Goal: Book appointment/travel/reservation

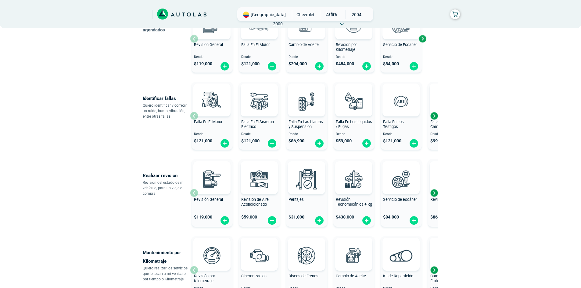
scroll to position [122, 0]
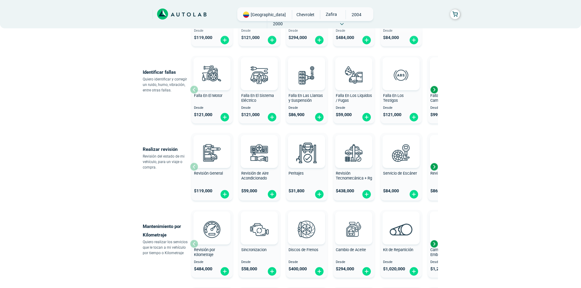
click at [431, 167] on div "Next slide" at bounding box center [434, 166] width 9 height 9
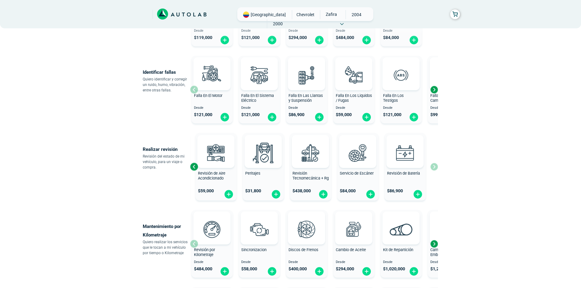
click at [198, 167] on div "Previous slide" at bounding box center [193, 166] width 9 height 9
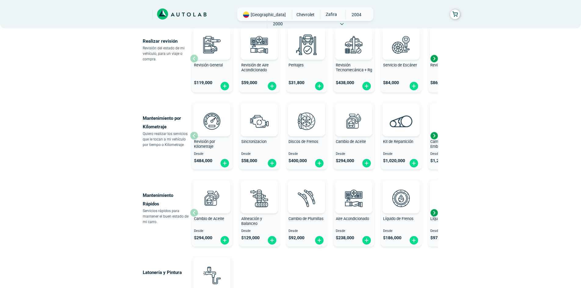
scroll to position [244, 0]
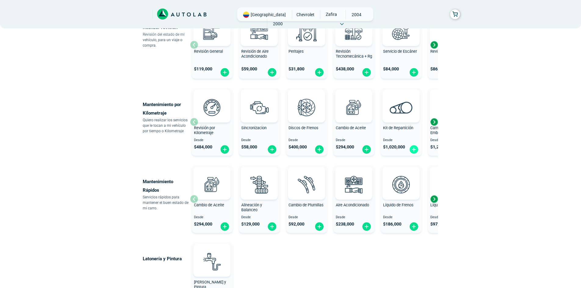
click at [413, 150] on img at bounding box center [414, 149] width 10 height 9
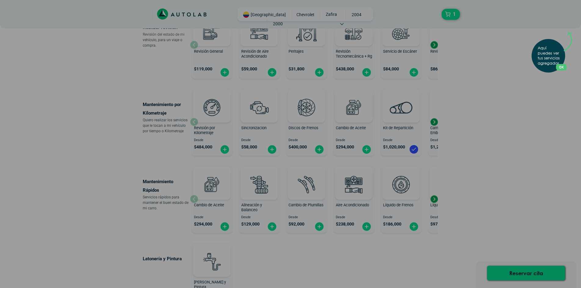
click at [563, 68] on button "OK" at bounding box center [561, 67] width 11 height 6
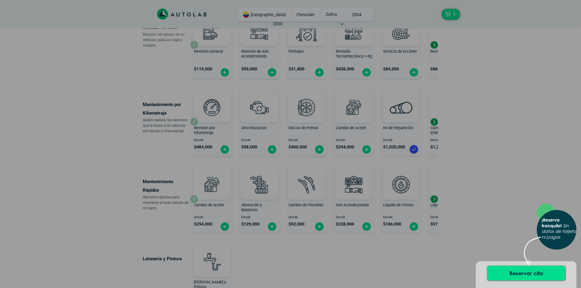
click at [502, 266] on div "Reservar cita" at bounding box center [526, 274] width 101 height 27
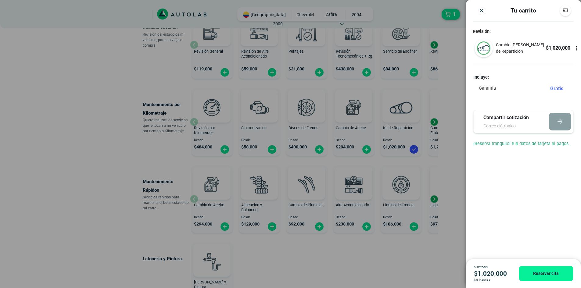
click at [478, 9] on div at bounding box center [482, 10] width 17 height 6
click at [480, 10] on img "Close" at bounding box center [482, 11] width 6 height 6
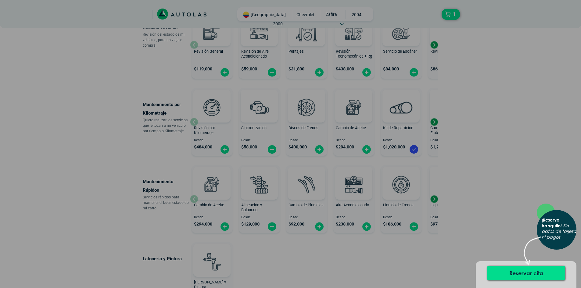
click at [444, 173] on div "× ¡Reserva tranquilo! Sin datos de tarjeta ni pagos" at bounding box center [290, 144] width 581 height 288
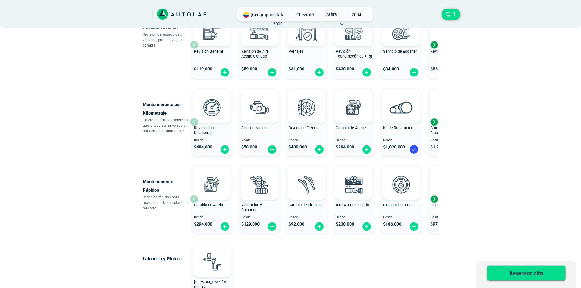
click at [434, 122] on div "Next slide" at bounding box center [434, 121] width 9 height 9
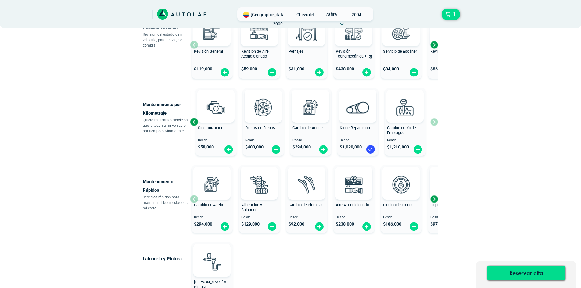
click at [434, 122] on div "Revisión por Kilometraje Desde $ 484,000 Sincronizacion Desde $ 58,000 Discos d…" at bounding box center [314, 122] width 248 height 73
click at [435, 199] on div "Next slide" at bounding box center [434, 199] width 9 height 9
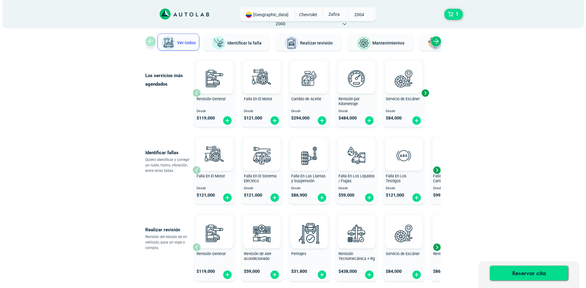
scroll to position [0, 0]
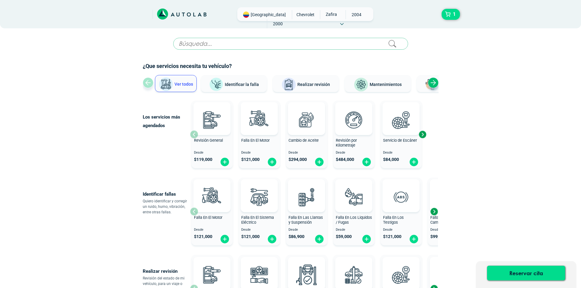
click at [295, 12] on span "CHEVROLET" at bounding box center [306, 14] width 22 height 9
